Goal: Contribute content

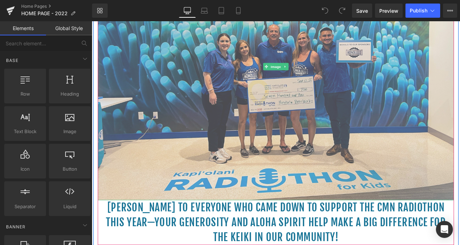
scroll to position [225, 0]
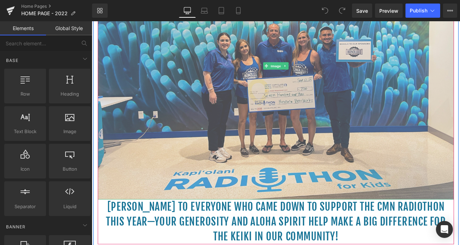
click at [294, 158] on img at bounding box center [306, 73] width 415 height 311
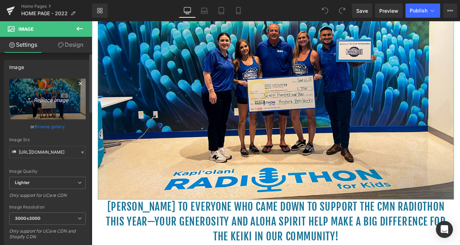
click at [46, 101] on icon "Replace Image" at bounding box center [47, 99] width 57 height 9
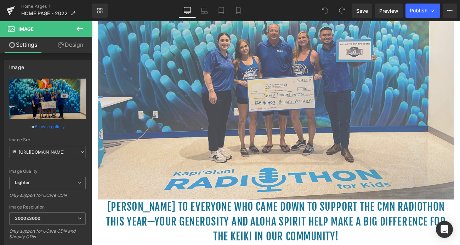
type input "C:\fakepath\25.jpg"
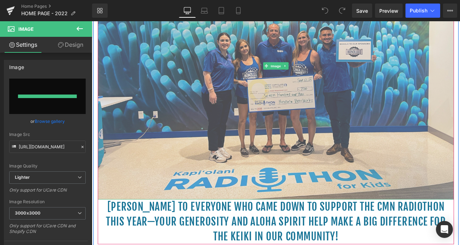
type input "[URL][DOMAIN_NAME]"
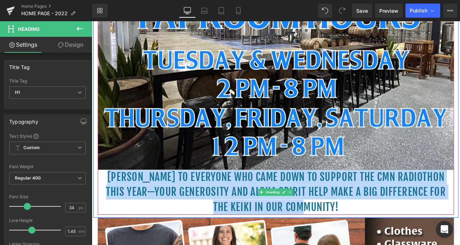
drag, startPoint x: 347, startPoint y: 235, endPoint x: 103, endPoint y: 203, distance: 246.7
click at [103, 203] on h1 "[PERSON_NAME] to everyone who came down to support the CMN Radiothon this year—…" at bounding box center [306, 220] width 415 height 52
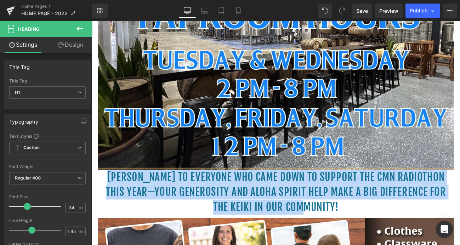
click at [233, 215] on h1 "[PERSON_NAME] to everyone who came down to support the CMN Radiothon this year—…" at bounding box center [306, 220] width 415 height 52
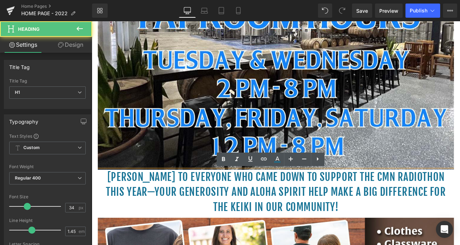
click at [300, 211] on h1 "[PERSON_NAME] to everyone who came down to support the CMN Radiothon this year—…" at bounding box center [306, 220] width 415 height 52
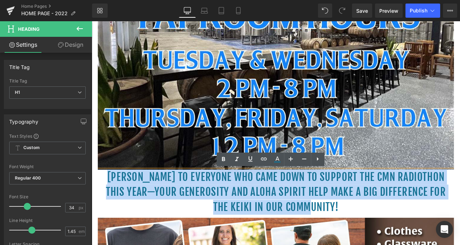
drag, startPoint x: 349, startPoint y: 235, endPoint x: 103, endPoint y: 202, distance: 248.5
click at [103, 202] on h1 "[PERSON_NAME] to everyone who came down to support the CMN Radiothon this year—…" at bounding box center [306, 220] width 415 height 52
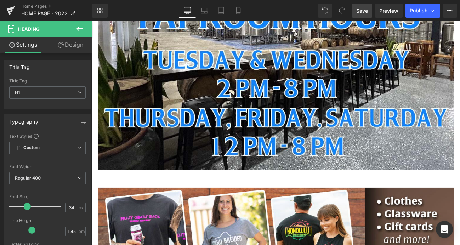
click at [366, 11] on span "Save" at bounding box center [363, 10] width 12 height 7
click at [425, 10] on span "Publish" at bounding box center [419, 11] width 18 height 6
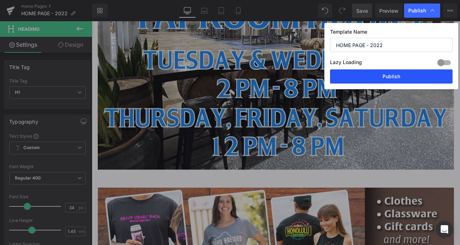
click at [397, 74] on button "Publish" at bounding box center [391, 76] width 123 height 14
